Goal: Information Seeking & Learning: Find specific fact

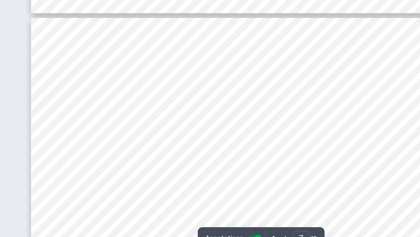
scroll to position [1980, 0]
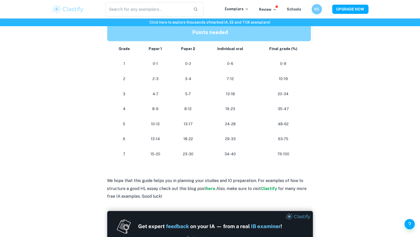
scroll to position [476, 0]
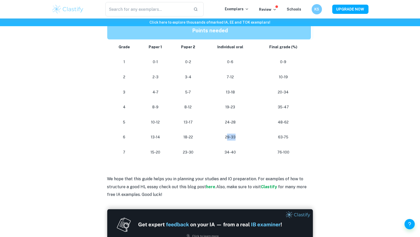
drag, startPoint x: 227, startPoint y: 138, endPoint x: 244, endPoint y: 138, distance: 17.2
click at [245, 138] on p "29-33" at bounding box center [230, 137] width 43 height 7
click at [244, 138] on p "29-33" at bounding box center [230, 137] width 43 height 7
drag, startPoint x: 225, startPoint y: 123, endPoint x: 255, endPoint y: 123, distance: 29.8
click at [255, 123] on td "24-28" at bounding box center [230, 122] width 51 height 15
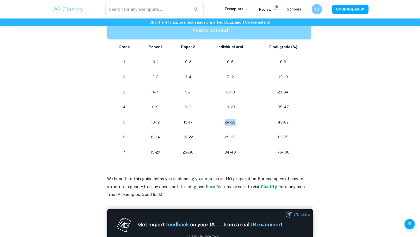
click at [255, 123] on td "24-28" at bounding box center [230, 122] width 51 height 15
